Goal: Task Accomplishment & Management: Complete application form

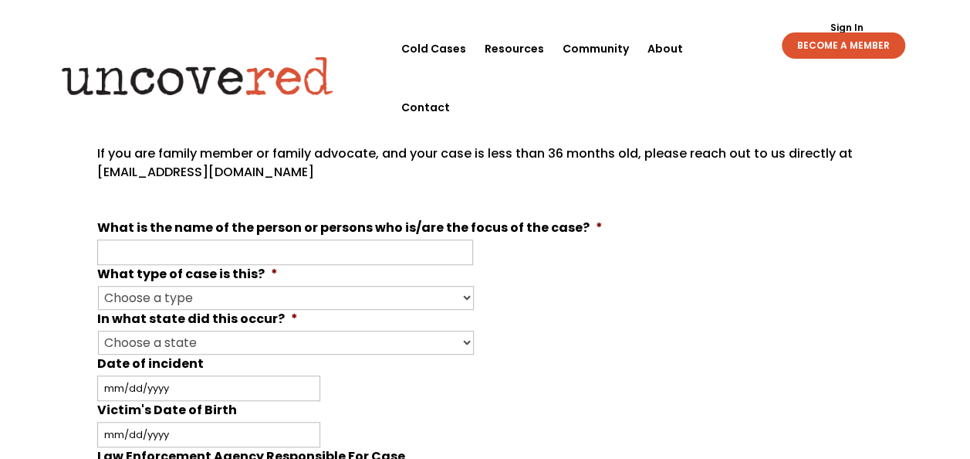
scroll to position [401, 0]
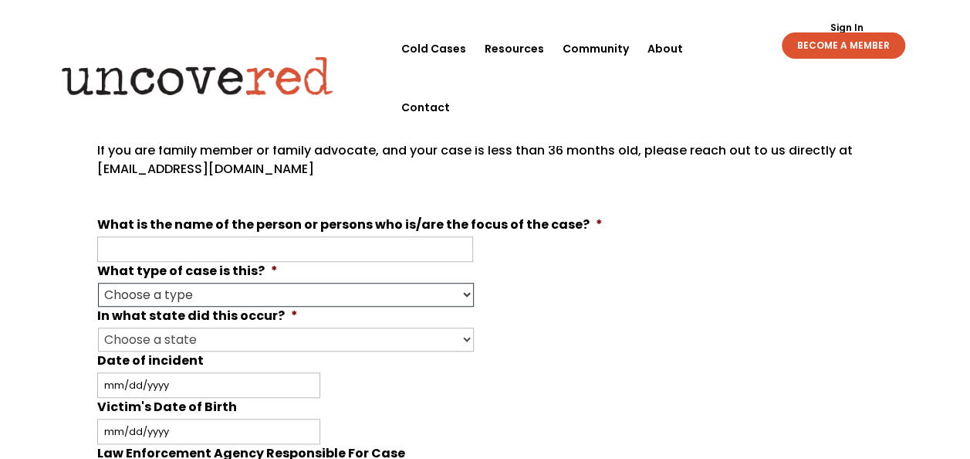
click at [464, 290] on select "Choose a type Missing Murder [MEDICAL_DATA] Other" at bounding box center [286, 295] width 376 height 24
select select "Murder"
click at [98, 283] on select "Choose a type Missing Murder [MEDICAL_DATA] Other" at bounding box center [286, 295] width 376 height 24
click at [464, 335] on select "Choose a state Outside of the U.S. [US_STATE] [US_STATE] [US_STATE] [US_STATE] …" at bounding box center [286, 339] width 376 height 24
select select "[US_STATE]"
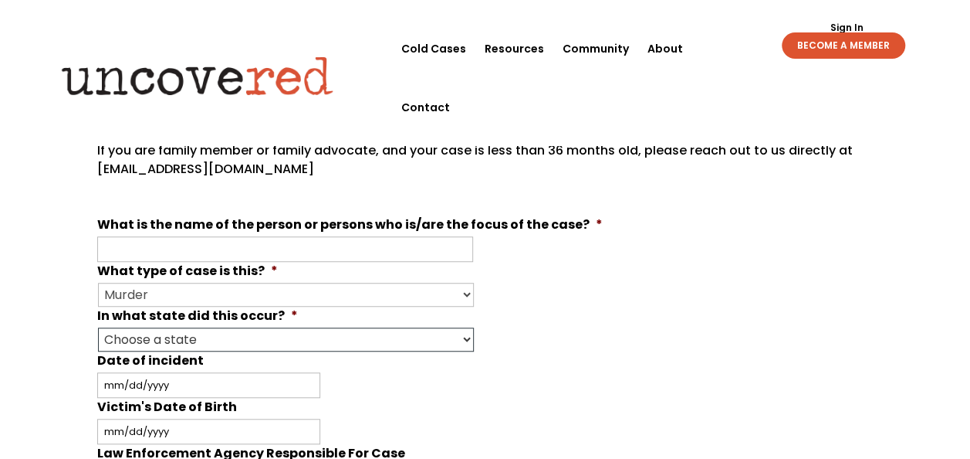
click at [98, 327] on select "Choose a state Outside of the U.S. [US_STATE] [US_STATE] [US_STATE] [US_STATE] …" at bounding box center [286, 339] width 376 height 24
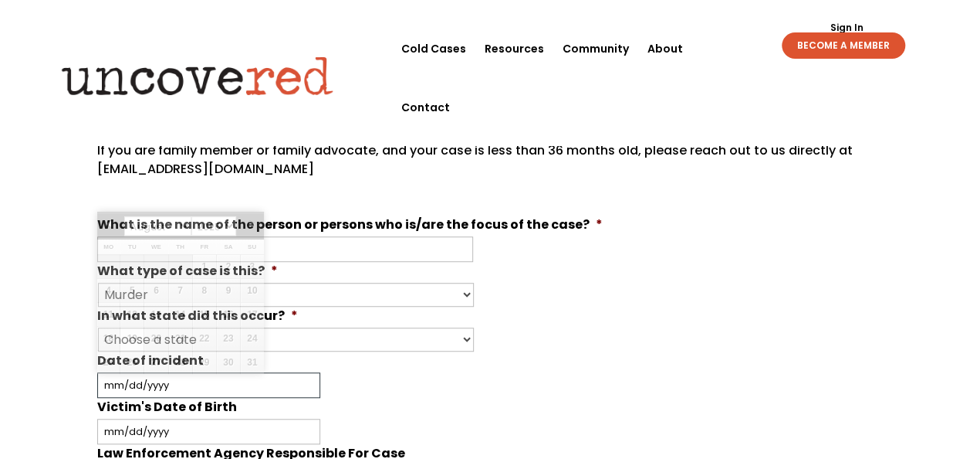
click at [202, 372] on input "Date of incident" at bounding box center [208, 384] width 223 height 25
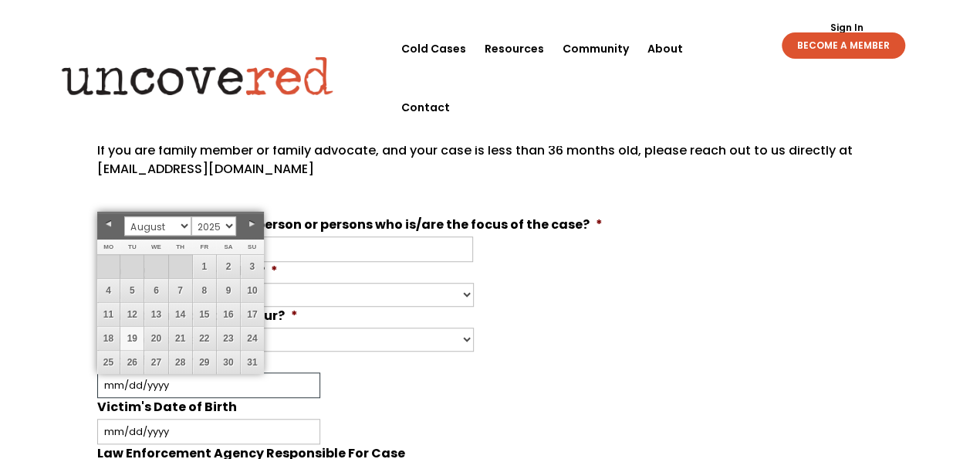
type input "7"
type input "0"
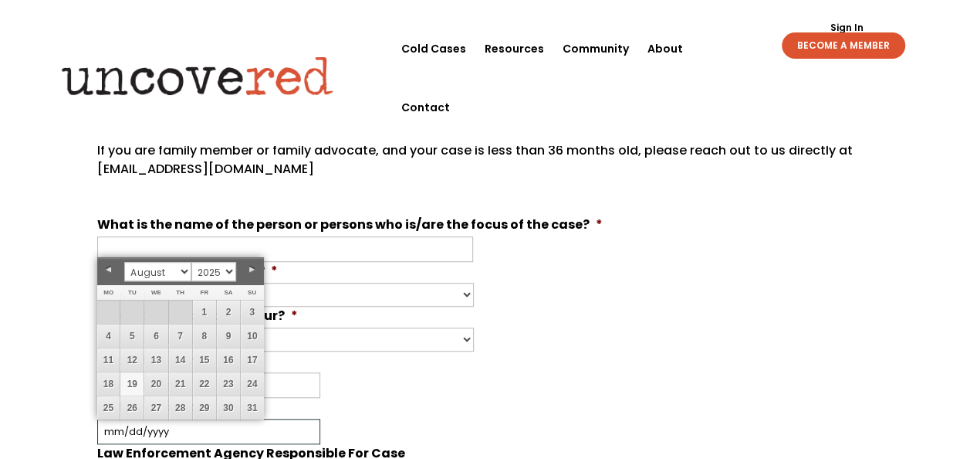
drag, startPoint x: 173, startPoint y: 429, endPoint x: 102, endPoint y: 428, distance: 71.0
click at [102, 428] on input "Victim's Date of Birth" at bounding box center [208, 430] width 223 height 25
click at [176, 425] on input "Victim's Date of Birth" at bounding box center [208, 430] width 223 height 25
type input "07211961"
click at [247, 261] on link "Next" at bounding box center [252, 269] width 23 height 23
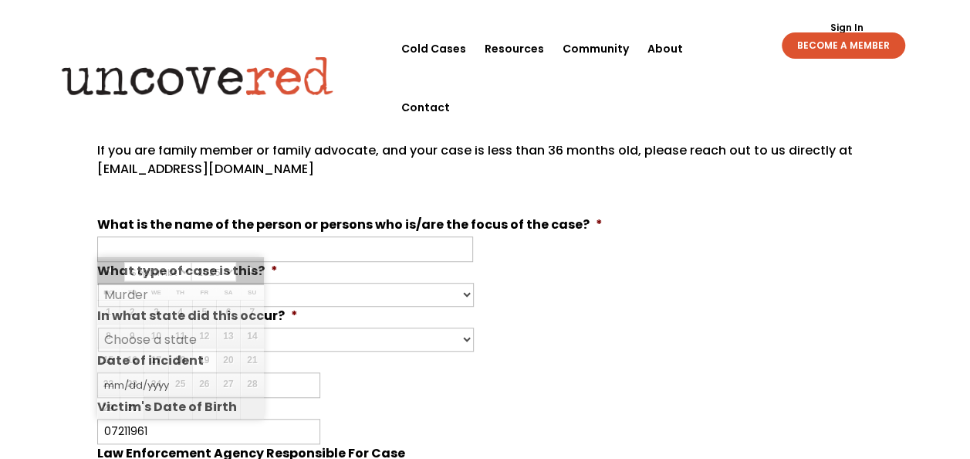
click at [391, 351] on li "Date of incident MM slash DD slash YYYY" at bounding box center [485, 374] width 777 height 46
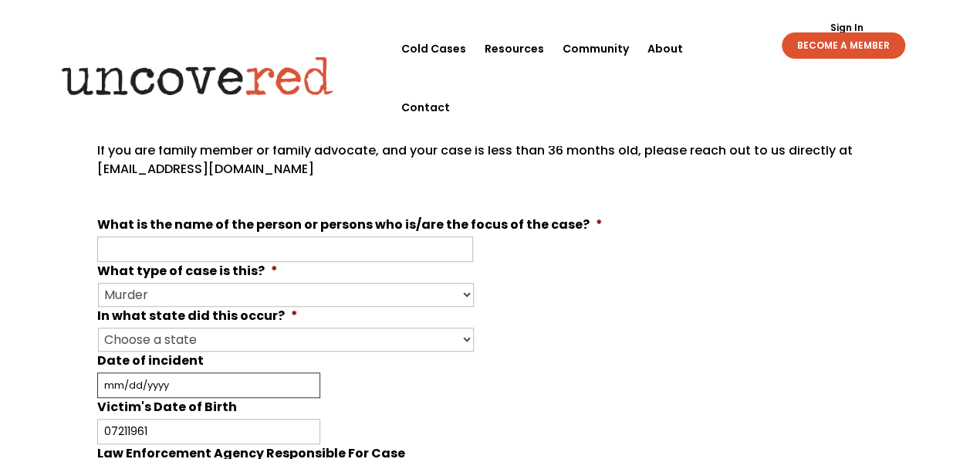
click at [189, 380] on input "Date of incident" at bounding box center [208, 384] width 223 height 25
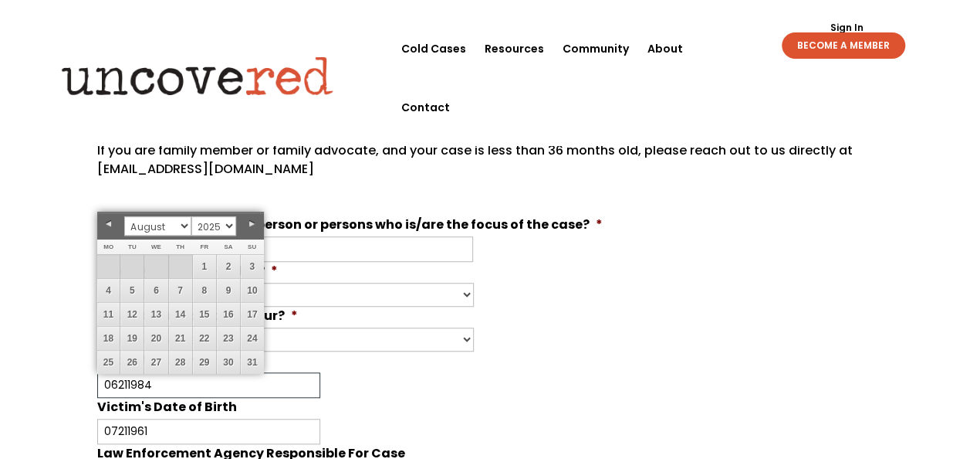
type input "06211984"
click at [665, 235] on li "What is the name of the person or persons who is/are the focus of the case? *" at bounding box center [485, 238] width 777 height 46
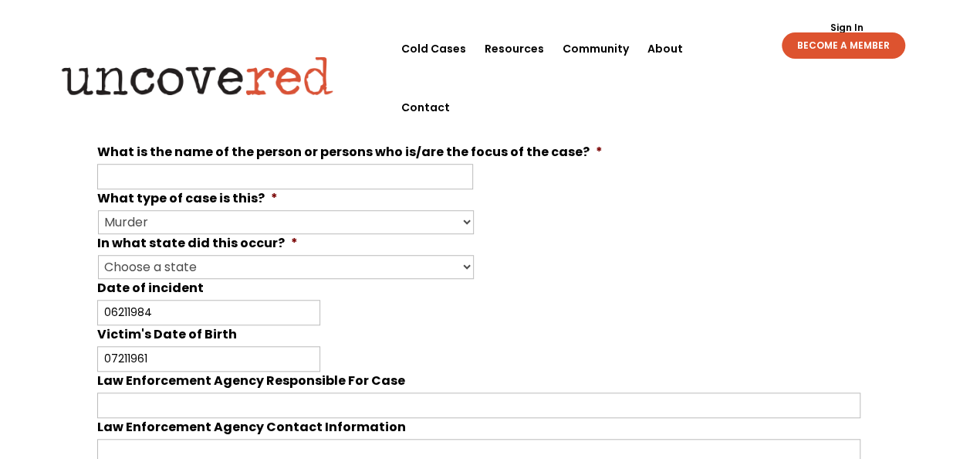
scroll to position [494, 0]
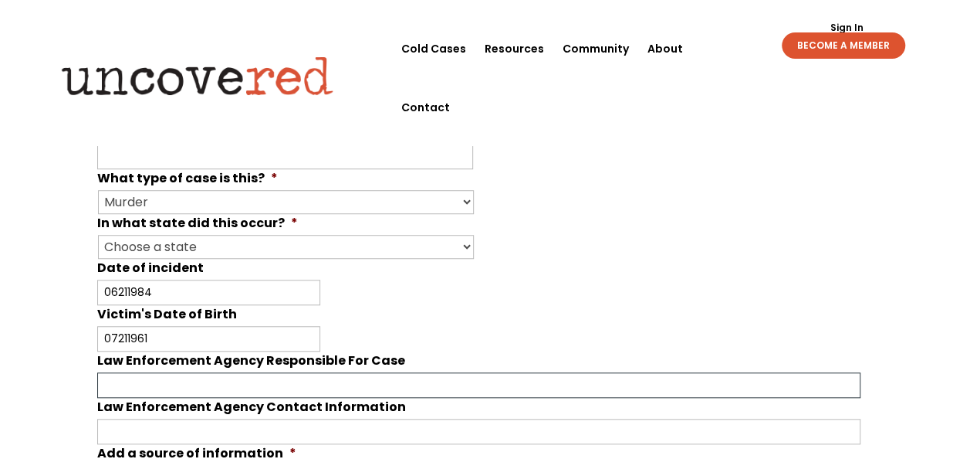
click at [124, 374] on input "Law Enforcement Agency Responsible For Case" at bounding box center [479, 384] width 764 height 25
